Goal: Task Accomplishment & Management: Use online tool/utility

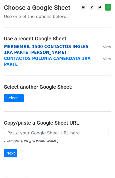
click at [46, 46] on strong "MERGEMAIL 1500 CONTACTOS INGLES 1RA PARTE JOAN" at bounding box center [46, 49] width 85 height 11
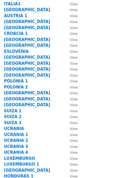
scroll to position [39, 0]
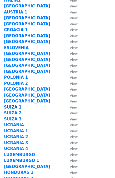
click at [12, 108] on strong "SUIZA 1" at bounding box center [13, 107] width 18 height 5
